Goal: Browse casually: Explore the website without a specific task or goal

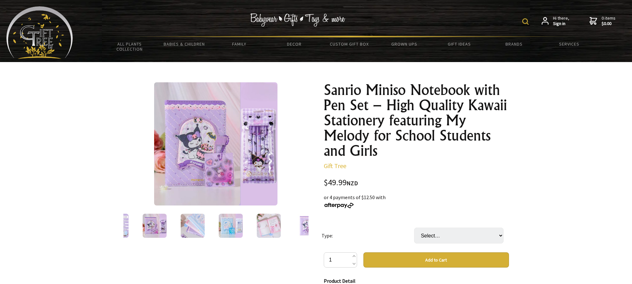
click at [265, 233] on img at bounding box center [269, 226] width 24 height 24
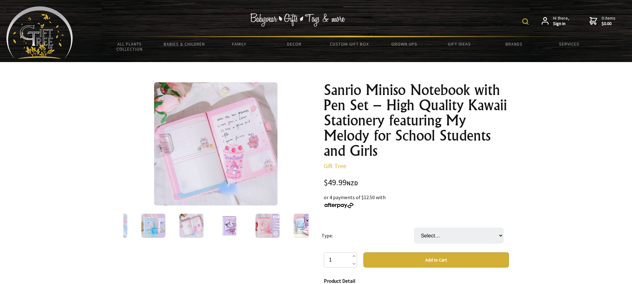
click at [253, 165] on img at bounding box center [215, 143] width 123 height 123
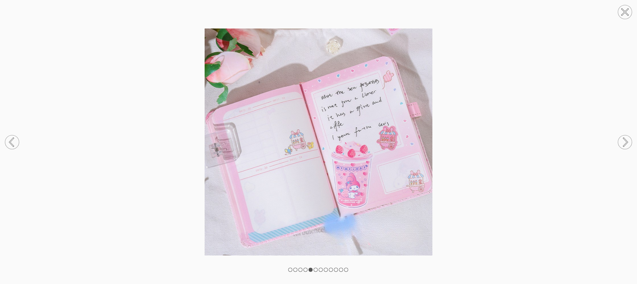
click at [470, 160] on img at bounding box center [318, 143] width 637 height 228
click at [624, 143] on circle at bounding box center [625, 142] width 14 height 14
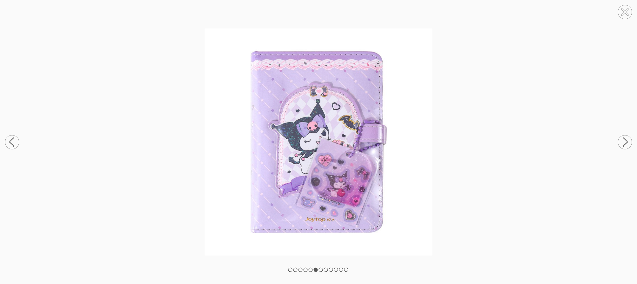
click at [626, 142] on circle at bounding box center [625, 142] width 14 height 14
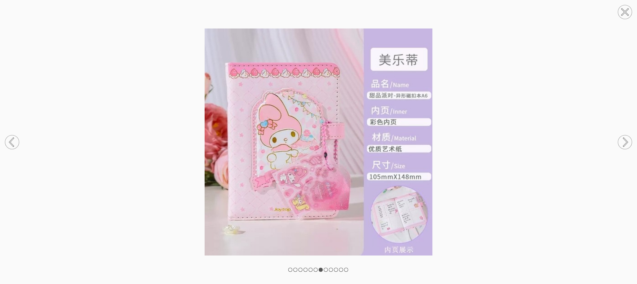
click at [626, 142] on circle at bounding box center [625, 142] width 14 height 14
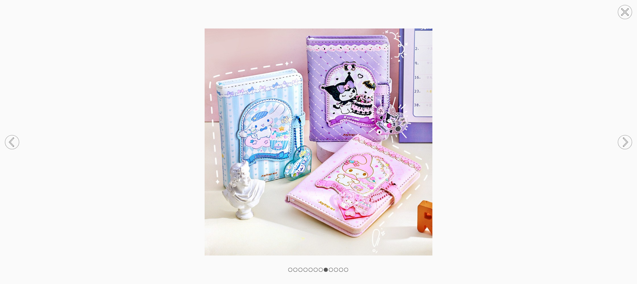
click at [625, 143] on circle at bounding box center [625, 142] width 14 height 14
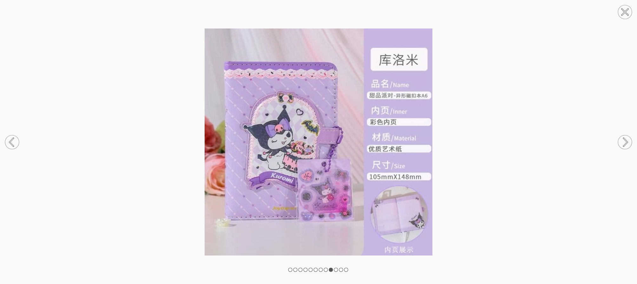
click at [625, 143] on circle at bounding box center [625, 142] width 14 height 14
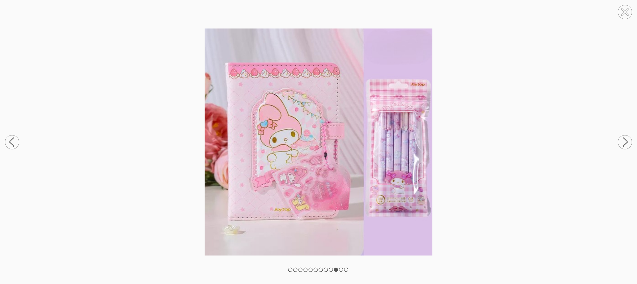
click at [625, 143] on circle at bounding box center [625, 142] width 14 height 14
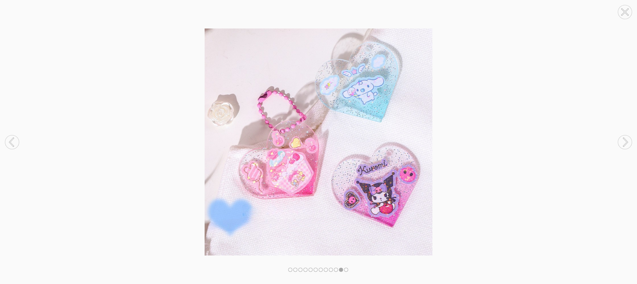
click at [625, 143] on circle at bounding box center [625, 142] width 14 height 14
